Goal: Obtain resource: Obtain resource

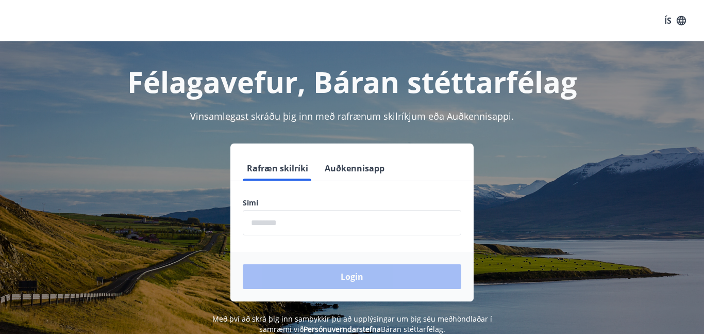
click at [269, 225] on input "phone" at bounding box center [352, 222] width 219 height 25
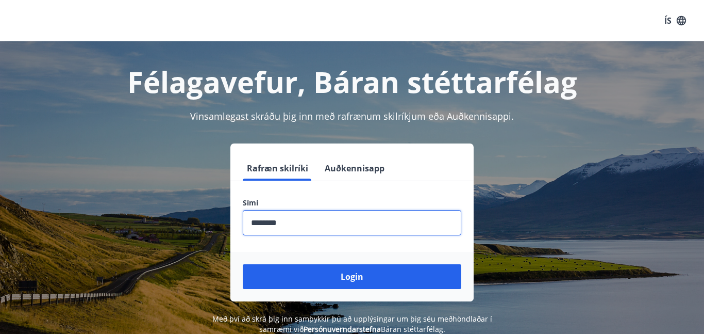
type input "********"
click at [243, 264] on button "Login" at bounding box center [352, 276] width 219 height 25
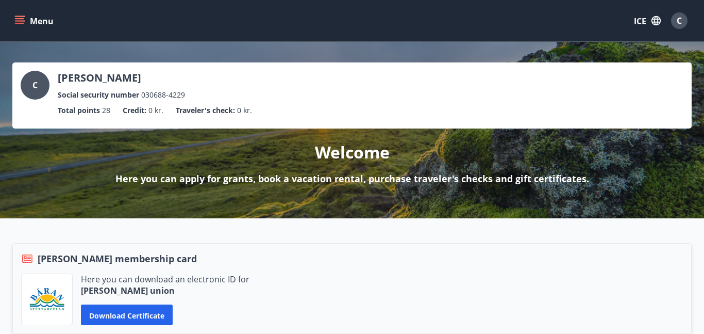
click at [15, 16] on icon "menu" at bounding box center [20, 16] width 11 height 1
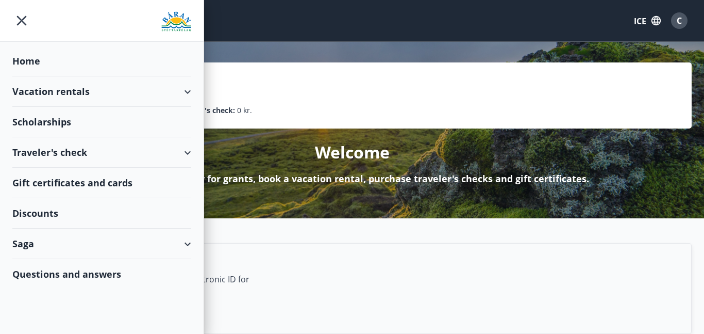
click at [29, 120] on font "Scholarships" at bounding box center [41, 121] width 59 height 12
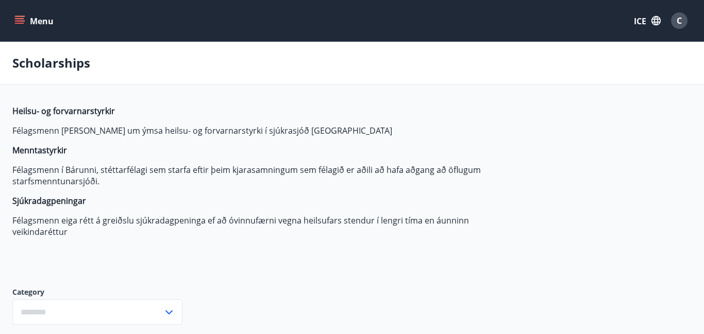
type input "***"
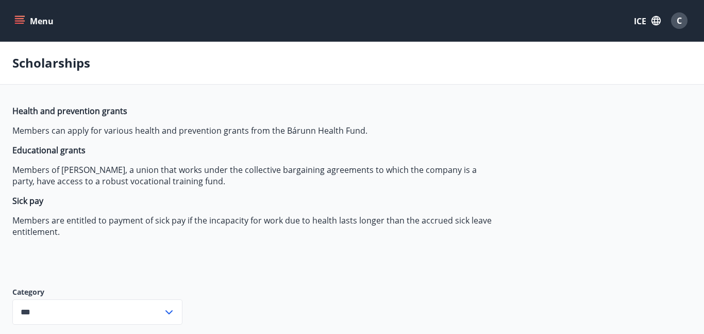
click at [20, 25] on icon "menu" at bounding box center [19, 20] width 10 height 10
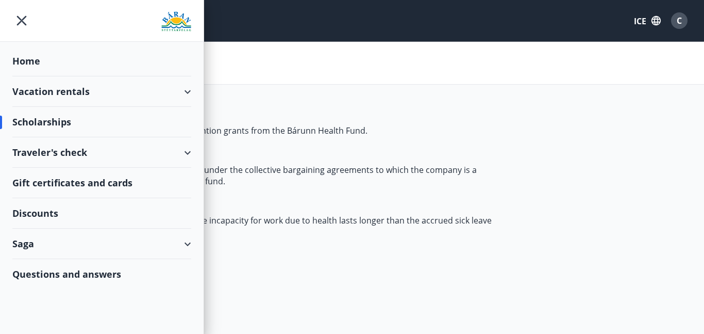
click at [66, 118] on font "Scholarships" at bounding box center [41, 121] width 59 height 12
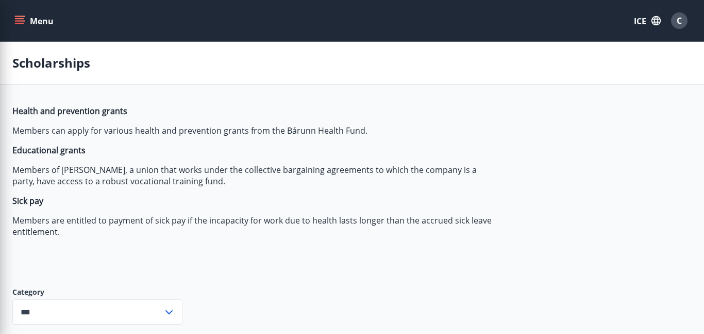
click at [311, 117] on span "Health and prevention grants Members can apply for various health and preventio…" at bounding box center [255, 171] width 487 height 132
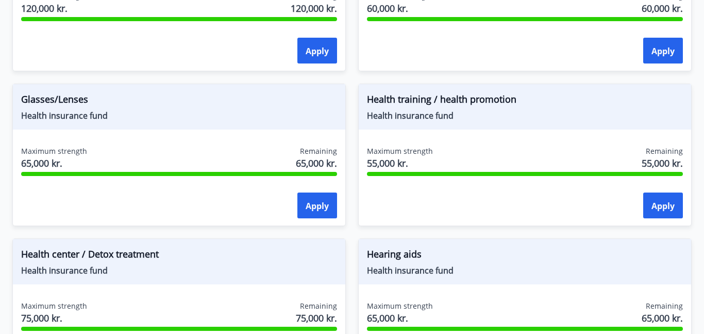
scroll to position [565, 0]
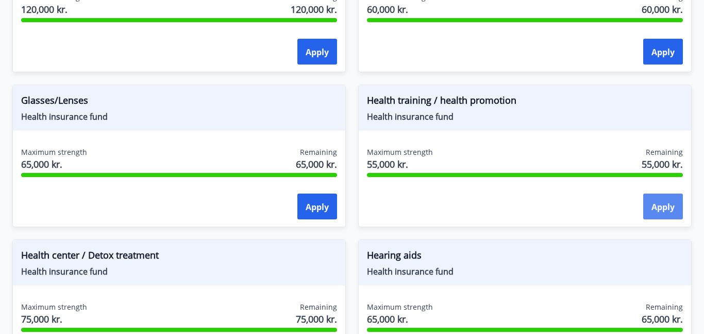
click at [659, 204] on font "Apply" at bounding box center [663, 206] width 23 height 11
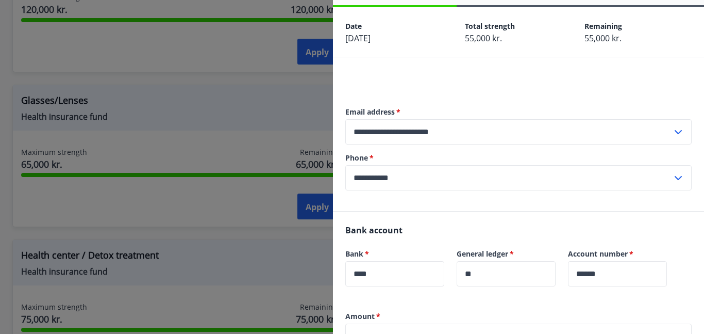
scroll to position [37, 0]
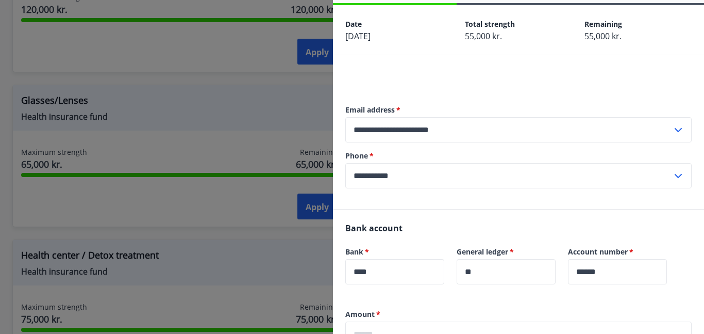
click at [208, 78] on div at bounding box center [352, 167] width 704 height 334
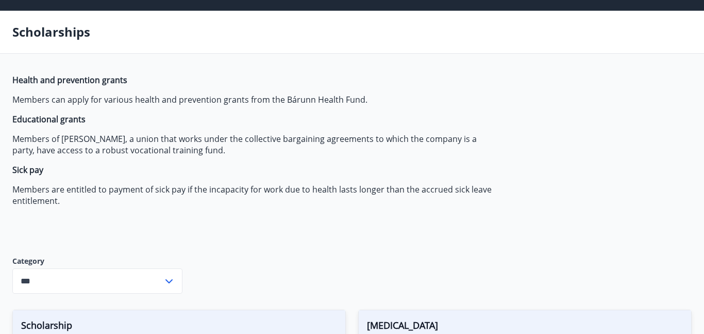
scroll to position [0, 0]
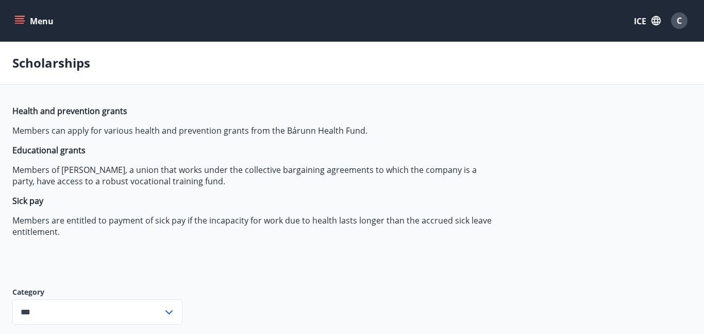
click at [14, 24] on icon "menu" at bounding box center [19, 20] width 10 height 10
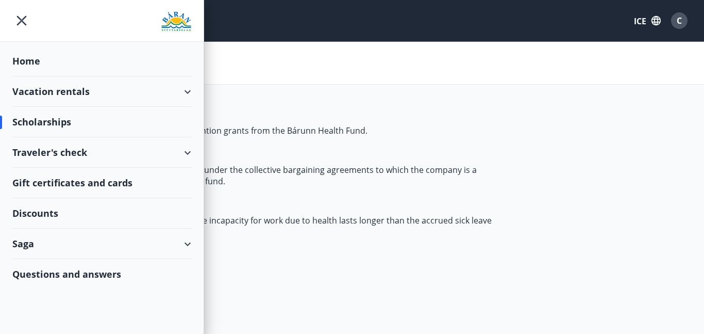
click at [28, 62] on font "Home" at bounding box center [26, 61] width 28 height 12
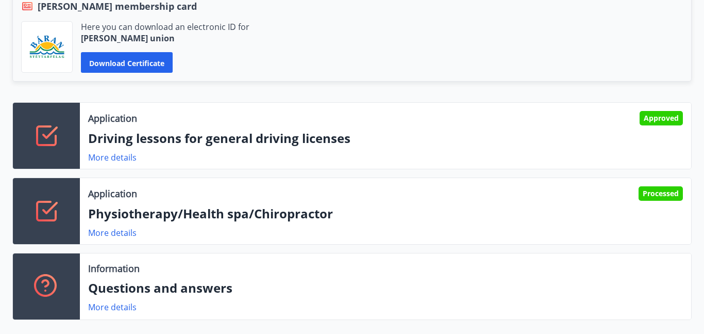
scroll to position [259, 0]
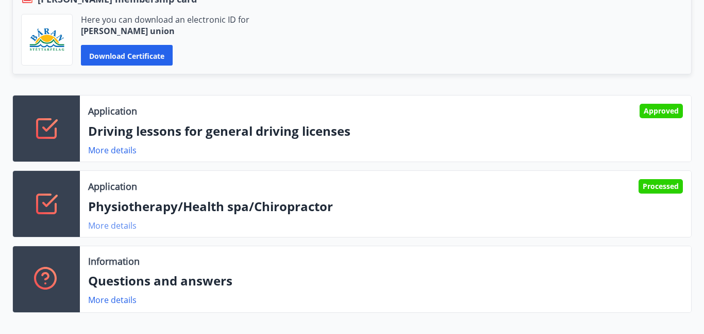
click at [102, 228] on font "More details" at bounding box center [112, 225] width 48 height 11
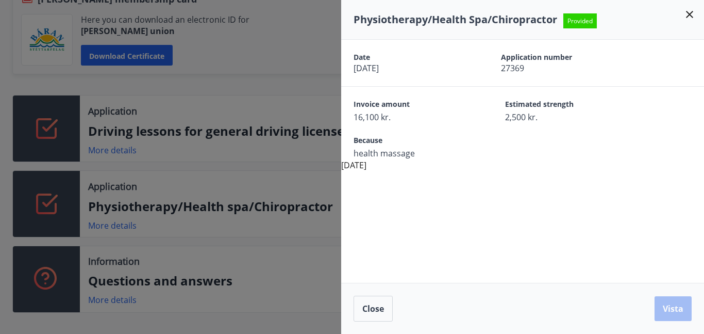
click at [148, 161] on div at bounding box center [352, 167] width 704 height 334
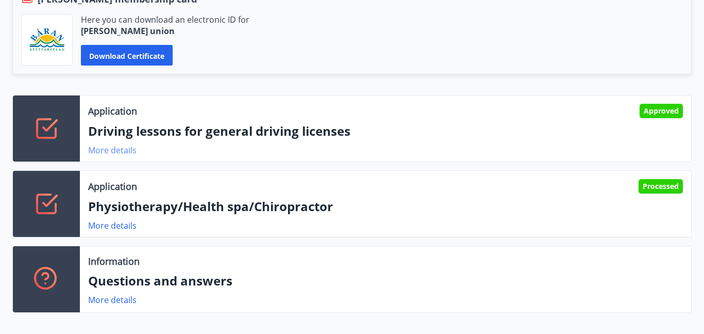
click at [127, 151] on font "More details" at bounding box center [112, 149] width 48 height 11
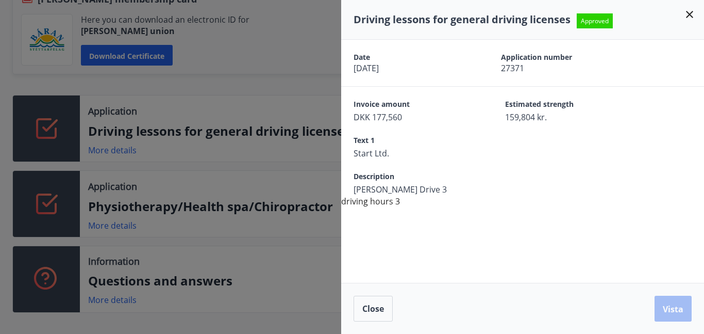
click at [250, 84] on div at bounding box center [352, 167] width 704 height 334
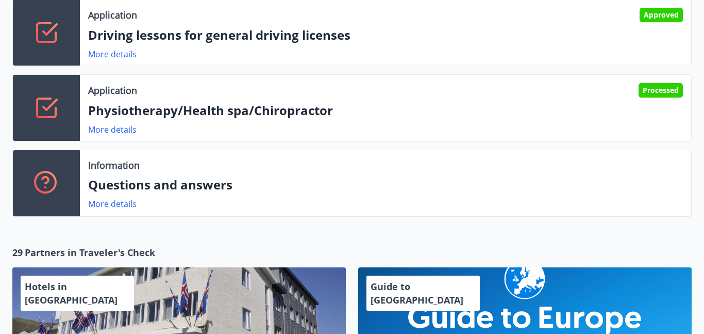
scroll to position [356, 0]
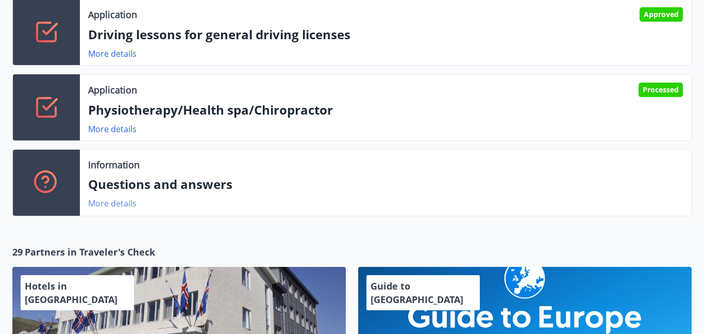
click at [121, 205] on font "More details" at bounding box center [112, 202] width 48 height 11
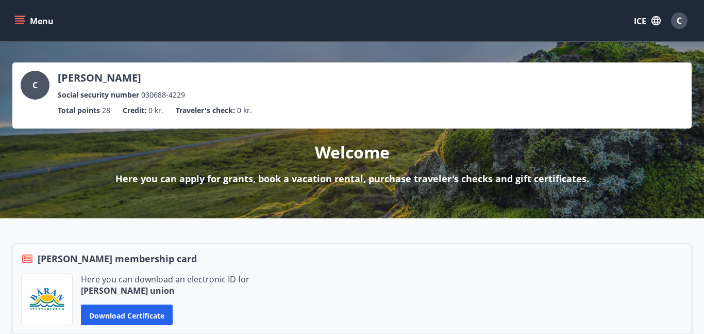
click at [16, 20] on icon "menu" at bounding box center [20, 20] width 11 height 1
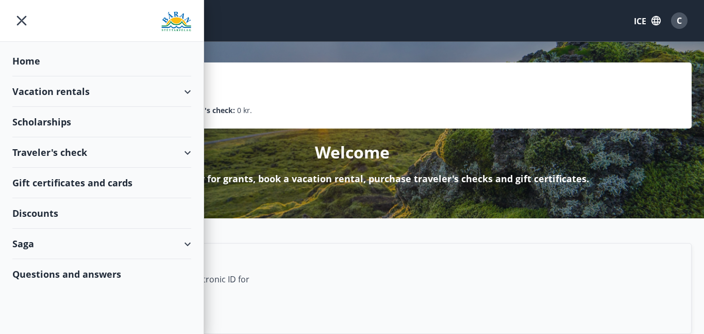
click at [85, 181] on font "Gift certificates and cards" at bounding box center [72, 182] width 120 height 12
